Goal: Task Accomplishment & Management: Complete application form

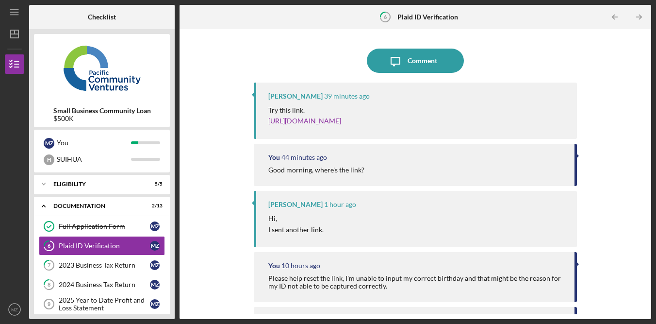
click at [593, 78] on div "Icon/Message Comment [PERSON_NAME] 39 minutes ago Try this link. [URL][DOMAIN_N…" at bounding box center [415, 174] width 462 height 280
click at [603, 74] on div "Icon/Message Comment [PERSON_NAME] 39 minutes ago Try this link. [URL][DOMAIN_N…" at bounding box center [415, 174] width 462 height 280
click at [605, 74] on div "Icon/Message Comment [PERSON_NAME] 39 minutes ago Try this link. [URL][DOMAIN_N…" at bounding box center [415, 174] width 462 height 280
click at [624, 80] on div "Icon/Message Comment [PERSON_NAME] 48 minutes ago Try this link. [URL][DOMAIN_N…" at bounding box center [415, 174] width 462 height 280
click at [599, 68] on div "Icon/Message Comment [PERSON_NAME] 48 minutes ago Try this link. [URL][DOMAIN_N…" at bounding box center [415, 174] width 462 height 280
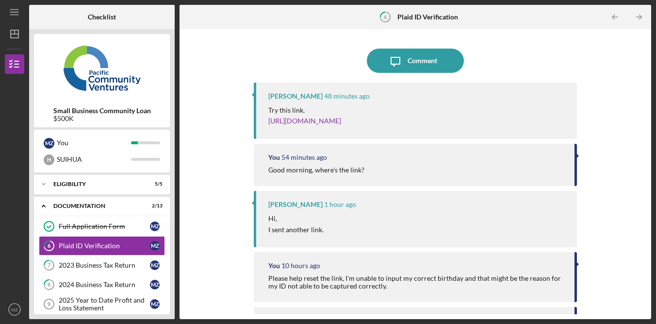
drag, startPoint x: 601, startPoint y: 68, endPoint x: 600, endPoint y: 42, distance: 25.7
click at [601, 67] on div "Icon/Message Comment [PERSON_NAME] 48 minutes ago Try this link. [URL][DOMAIN_N…" at bounding box center [415, 174] width 462 height 280
click at [586, 56] on div "Icon/Message Comment Lameisha Williams 53 minutes ago Try this link. https://ve…" at bounding box center [415, 174] width 462 height 280
click at [625, 49] on div "Icon/Message Comment Lameisha Williams 54 minutes ago Try this link. https://ve…" at bounding box center [415, 174] width 462 height 280
click at [625, 46] on div "Icon/Message Comment Lameisha Williams 54 minutes ago Try this link. https://ve…" at bounding box center [415, 174] width 462 height 280
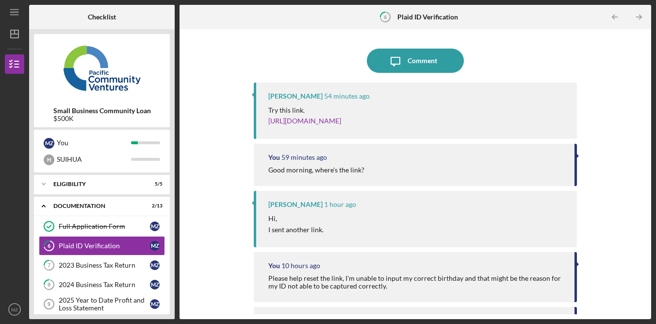
click at [616, 46] on div "Icon/Message Comment Lameisha Williams 54 minutes ago Try this link. https://ve…" at bounding box center [415, 174] width 462 height 280
click at [609, 119] on div "Icon/Message Comment Lameisha Williams 54 minutes ago Try this link. https://ve…" at bounding box center [415, 174] width 462 height 280
click at [608, 177] on div "Icon/Message Comment Lameisha Williams 54 minutes ago Try this link. https://ve…" at bounding box center [415, 174] width 462 height 280
click at [614, 50] on div "Icon/Message Comment Lameisha Williams 54 minutes ago Try this link. https://ve…" at bounding box center [415, 174] width 462 height 280
click at [613, 49] on div "Icon/Message Comment Lameisha Williams 54 minutes ago Try this link. https://ve…" at bounding box center [415, 174] width 462 height 280
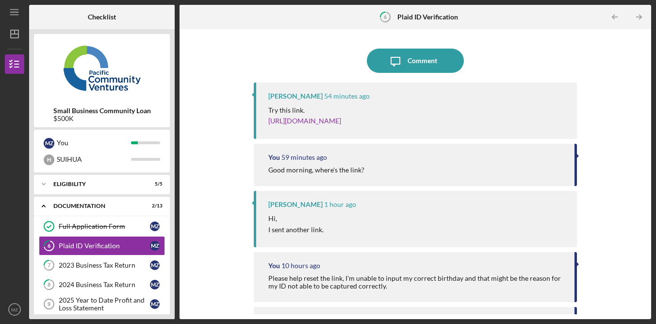
click at [613, 49] on div "Icon/Message Comment Lameisha Williams 54 minutes ago Try this link. https://ve…" at bounding box center [415, 174] width 462 height 280
click at [613, 50] on div "Icon/Message Comment Lameisha Williams 54 minutes ago Try this link. https://ve…" at bounding box center [415, 174] width 462 height 280
click at [233, 159] on div "Icon/Message Comment Lameisha Williams 1 hour ago Try this link. https://verify…" at bounding box center [415, 174] width 462 height 280
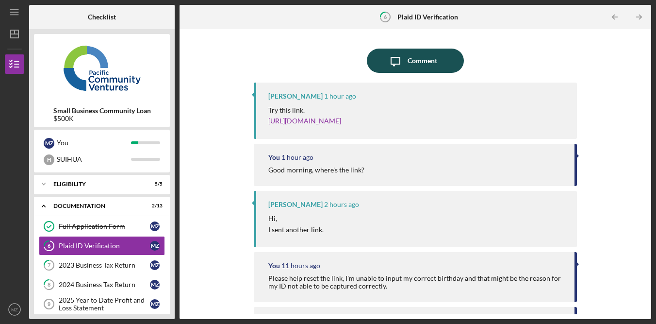
click at [438, 62] on button "Icon/Message Comment" at bounding box center [415, 61] width 97 height 24
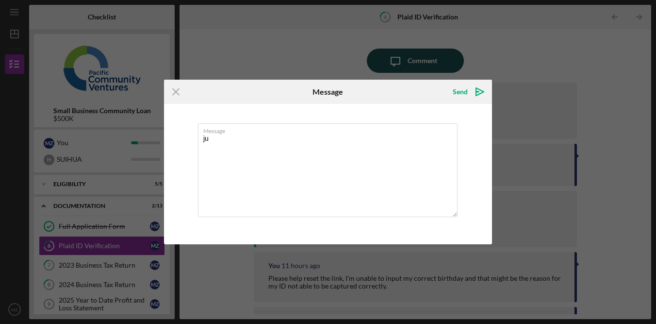
type textarea "j"
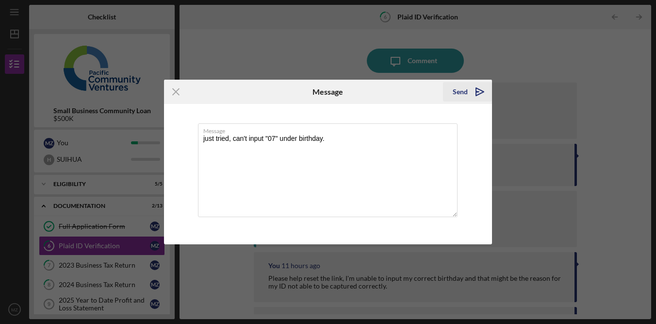
type textarea "just tried, can't input "07" under birthday."
click at [466, 93] on div "Send" at bounding box center [460, 91] width 15 height 19
drag, startPoint x: 615, startPoint y: 107, endPoint x: 585, endPoint y: 126, distance: 35.8
click at [615, 107] on div "Icon/Menu Close Message Sending Message just tried, can't input "07" under birt…" at bounding box center [328, 162] width 656 height 324
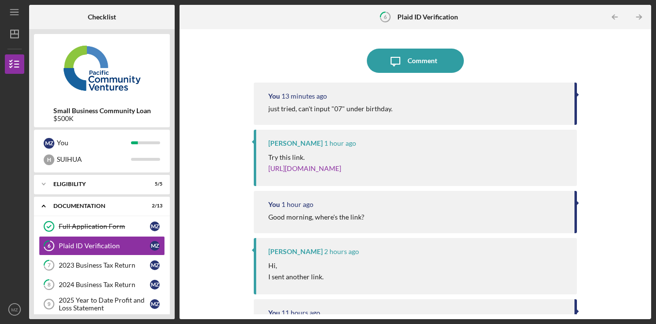
drag, startPoint x: 623, startPoint y: 80, endPoint x: 266, endPoint y: 24, distance: 361.4
click at [623, 80] on div "Icon/Message Comment You 13 minutes ago just tried, can't input "07" under birt…" at bounding box center [415, 174] width 462 height 280
click at [604, 147] on div "Icon/Message Comment You 21 minutes ago just tried, can't input "07" under birt…" at bounding box center [415, 174] width 462 height 280
click at [606, 149] on div "Icon/Message Comment You 21 minutes ago just tried, can't input "07" under birt…" at bounding box center [415, 174] width 462 height 280
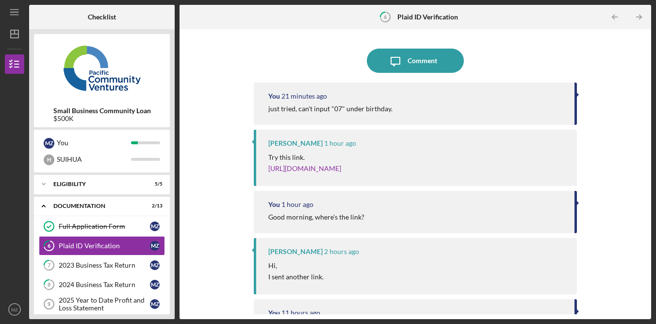
click at [627, 139] on div "Icon/Message Comment You 21 minutes ago just tried, can't input "07" under birt…" at bounding box center [415, 174] width 462 height 280
click at [614, 51] on div "Icon/Message Comment You 21 minutes ago just tried, can't input "07" under birt…" at bounding box center [415, 174] width 462 height 280
click at [533, 40] on div "Icon/Message Comment You 27 minutes ago just tried, can't input "07" under birt…" at bounding box center [415, 174] width 323 height 280
click at [618, 82] on div "Icon/Message Comment You 27 minutes ago just tried, can't input "07" under birt…" at bounding box center [415, 174] width 462 height 280
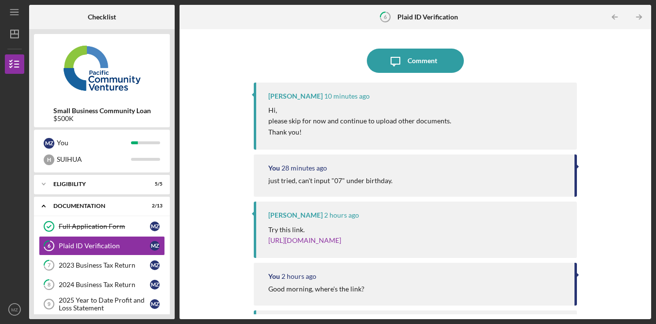
click at [274, 121] on p "please skip for now and continue to upload other documents." at bounding box center [359, 120] width 183 height 11
drag, startPoint x: 354, startPoint y: 120, endPoint x: 360, endPoint y: 120, distance: 5.8
click at [356, 120] on p "please skip for now and continue to upload other documents." at bounding box center [359, 120] width 183 height 11
click at [383, 119] on p "please skip for now and continue to upload other documents." at bounding box center [359, 120] width 183 height 11
click at [422, 121] on p "please skip for now and continue to upload other documents." at bounding box center [359, 120] width 183 height 11
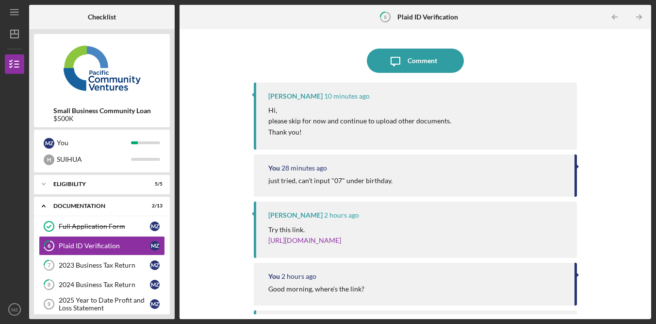
click at [445, 116] on p "please skip for now and continue to upload other documents." at bounding box center [359, 120] width 183 height 11
click at [383, 120] on p "please skip for now and continue to upload other documents." at bounding box center [359, 120] width 183 height 11
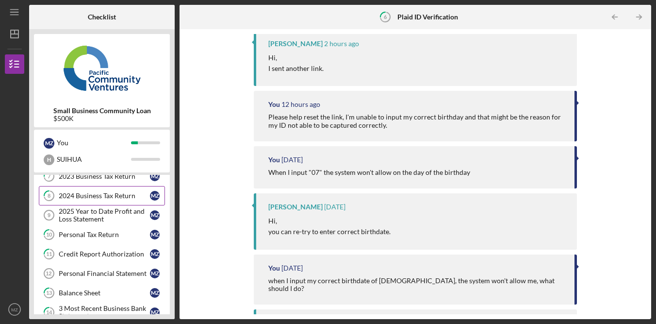
scroll to position [87, 0]
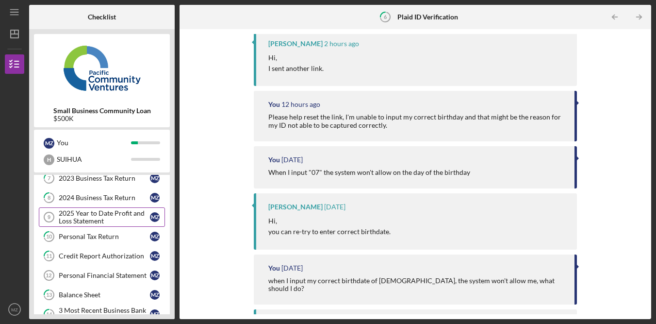
click at [115, 222] on div "2025 Year to Date Profit and Loss Statement" at bounding box center [104, 217] width 91 height 16
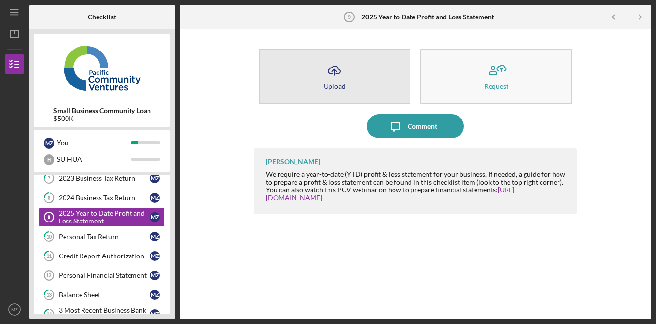
click at [349, 75] on button "Icon/Upload Upload" at bounding box center [335, 77] width 152 height 56
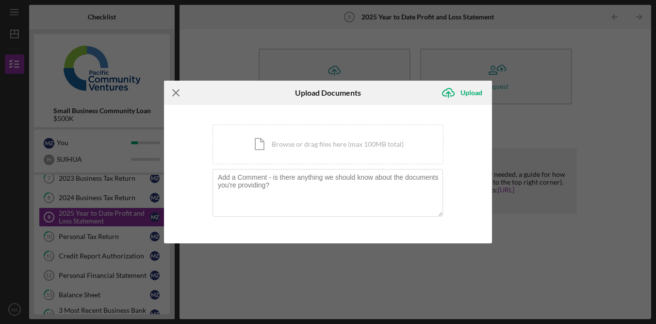
click at [179, 92] on icon "Icon/Menu Close" at bounding box center [176, 93] width 24 height 24
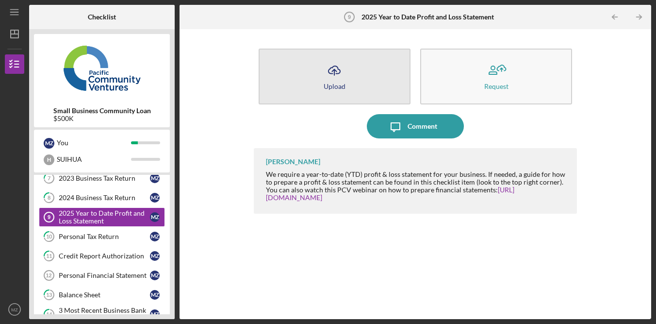
click at [318, 78] on button "Icon/Upload Upload" at bounding box center [335, 77] width 152 height 56
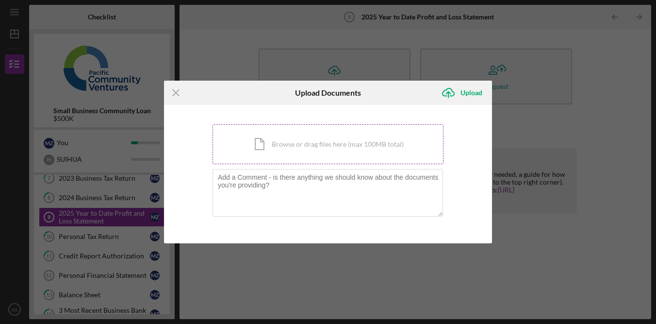
click at [340, 138] on div "Icon/Document Browse or drag files here (max 100MB total) Tap to choose files o…" at bounding box center [327, 144] width 231 height 40
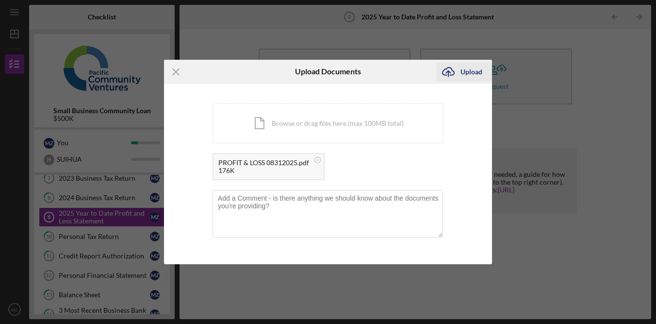
click at [479, 71] on div "Upload" at bounding box center [471, 71] width 22 height 19
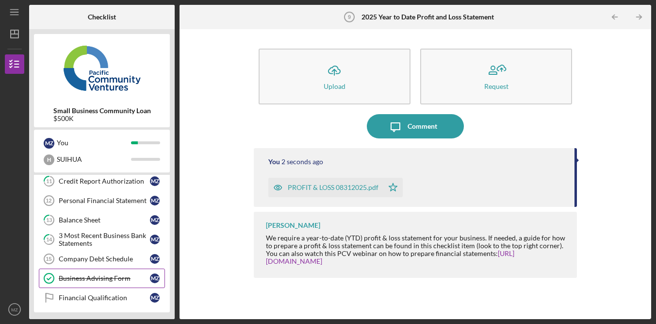
scroll to position [208, 0]
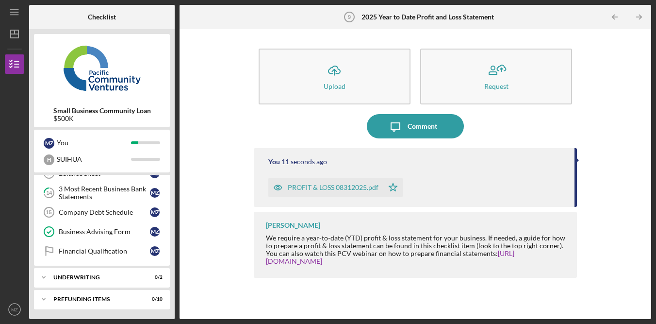
click at [606, 172] on div "Icon/Upload Upload Request Icon/Message Comment You 11 seconds ago PROFIT & LOS…" at bounding box center [415, 174] width 462 height 280
click at [601, 290] on div "Icon/Upload Upload Request Icon/Message Comment You 54 seconds ago PROFIT & LOS…" at bounding box center [415, 174] width 462 height 280
click at [600, 298] on div "Icon/Upload Upload Request Icon/Message Comment You 57 seconds ago PROFIT & LOS…" at bounding box center [415, 174] width 462 height 280
click at [627, 304] on div "Icon/Upload Upload Request Icon/Message Comment You 1 minute ago PROFIT & LOSS …" at bounding box center [415, 174] width 462 height 280
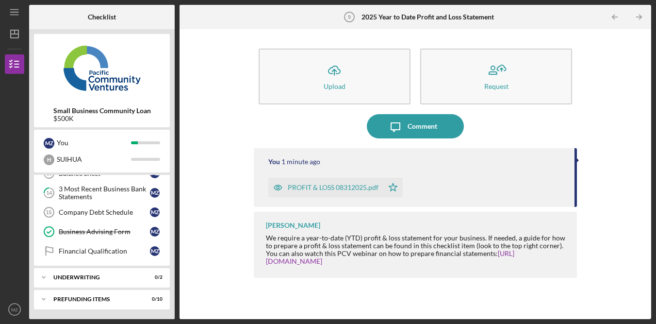
click at [631, 305] on div "Icon/Upload Upload Request Icon/Message Comment You 1 minute ago PROFIT & LOSS …" at bounding box center [415, 174] width 462 height 280
click at [632, 304] on div "Icon/Upload Upload Request Icon/Message Comment You 1 minute ago PROFIT & LOSS …" at bounding box center [415, 174] width 462 height 280
click at [635, 305] on div "Icon/Upload Upload Request Icon/Message Comment You 1 minute ago PROFIT & LOSS …" at bounding box center [415, 174] width 462 height 280
click at [637, 307] on div "Icon/Upload Upload Request Icon/Message Comment You 1 minute ago PROFIT & LOSS …" at bounding box center [415, 174] width 462 height 280
click at [639, 310] on div "Icon/Upload Upload Request Icon/Message Comment You 1 minute ago PROFIT & LOSS …" at bounding box center [415, 174] width 462 height 280
